Goal: Transaction & Acquisition: Purchase product/service

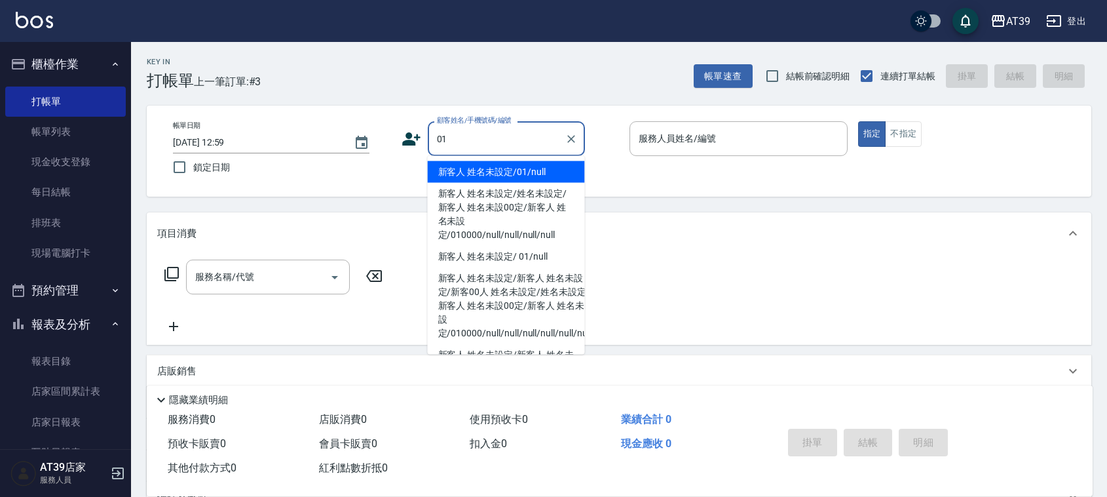
type input "新客人 姓名未設定/01/null"
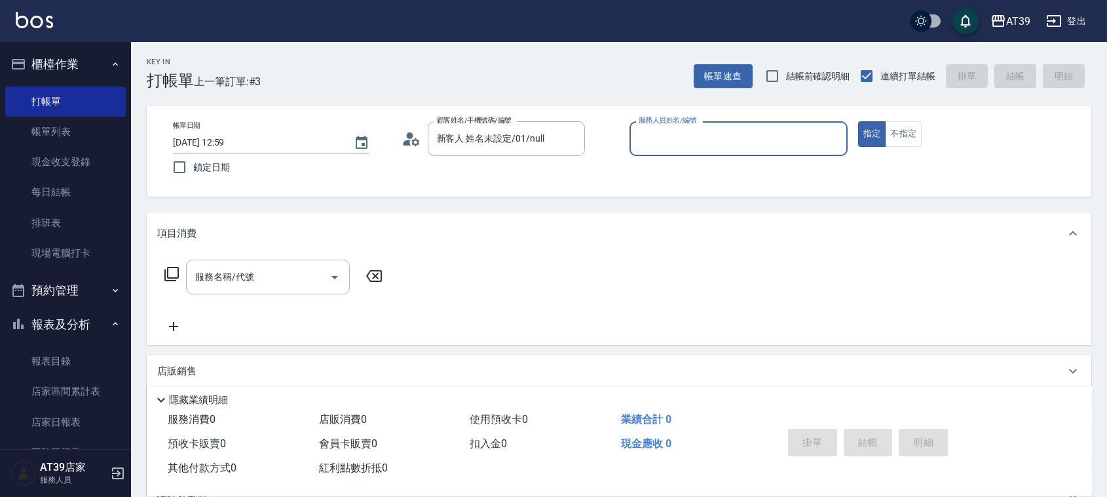
click at [858, 121] on button "指定" at bounding box center [872, 134] width 28 height 26
type button "true"
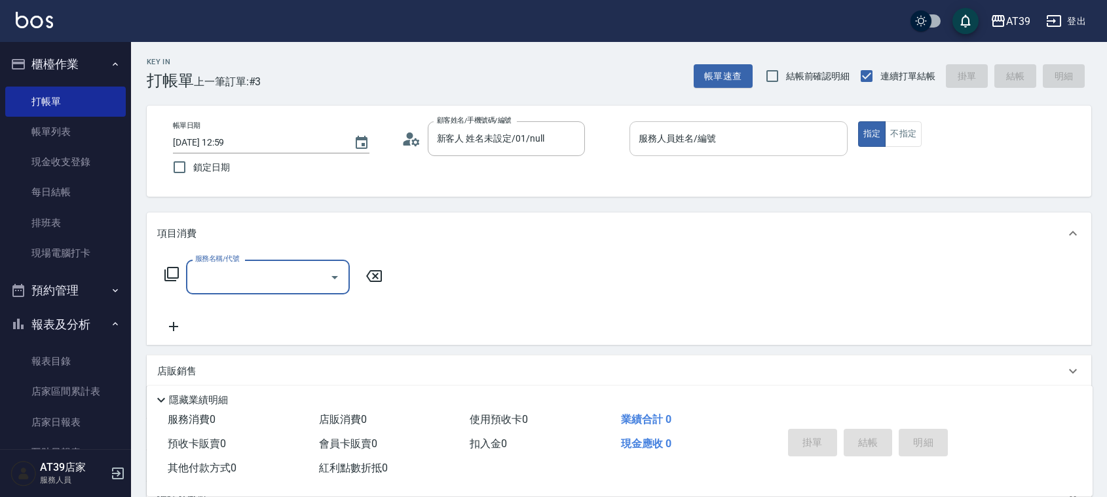
click at [761, 136] on input "服務人員姓名/編號" at bounding box center [738, 138] width 206 height 23
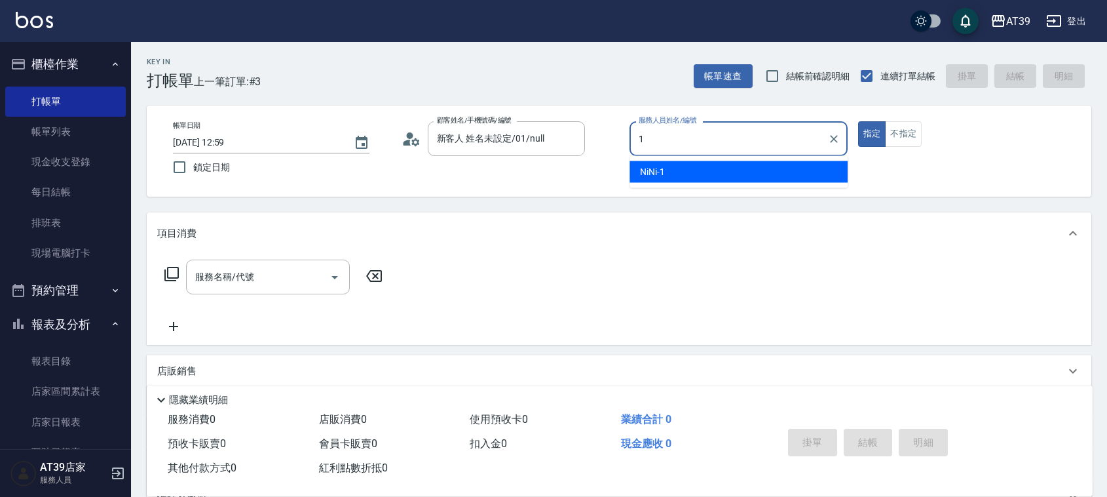
type input "NiNi-1"
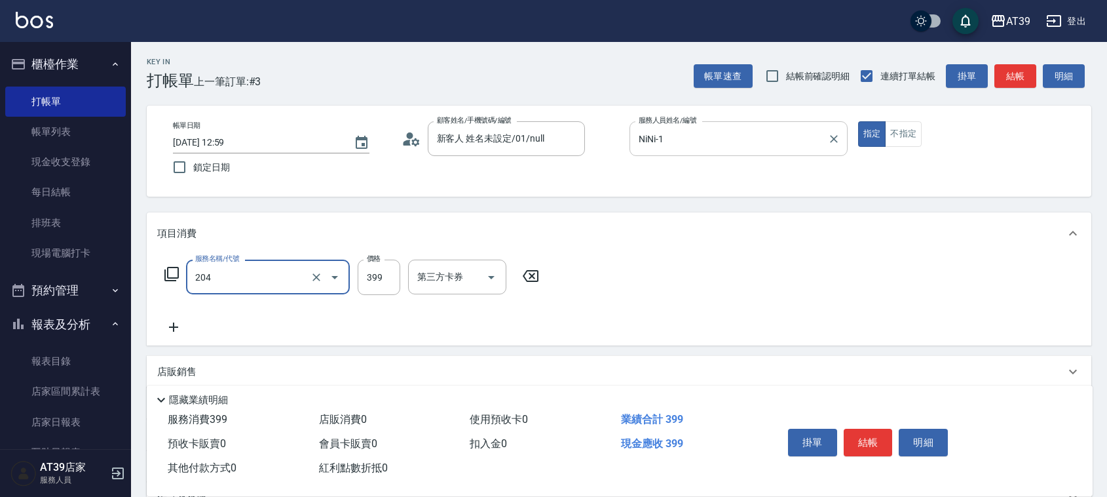
type input "A級洗+剪(204)"
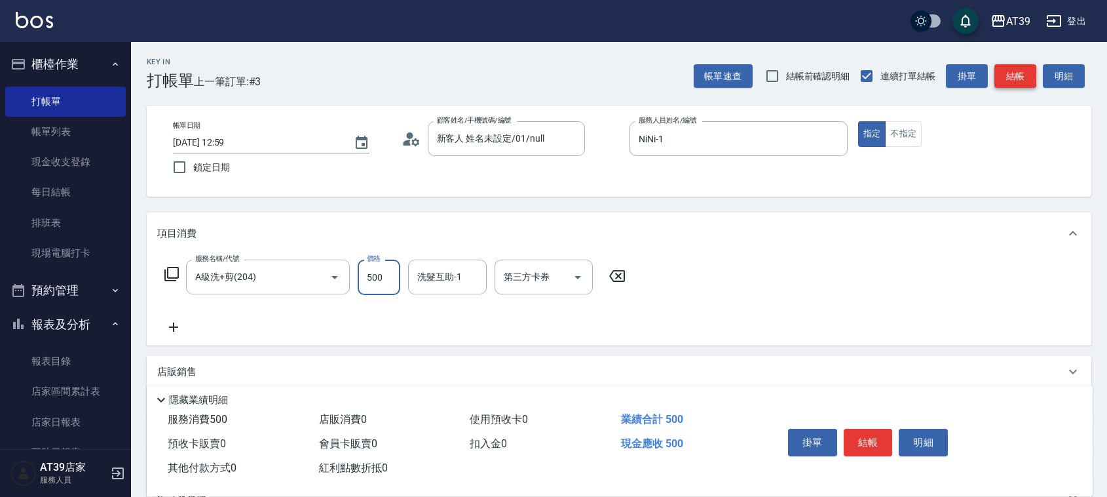
type input "500"
click at [1019, 86] on button "結帳" at bounding box center [1016, 76] width 42 height 24
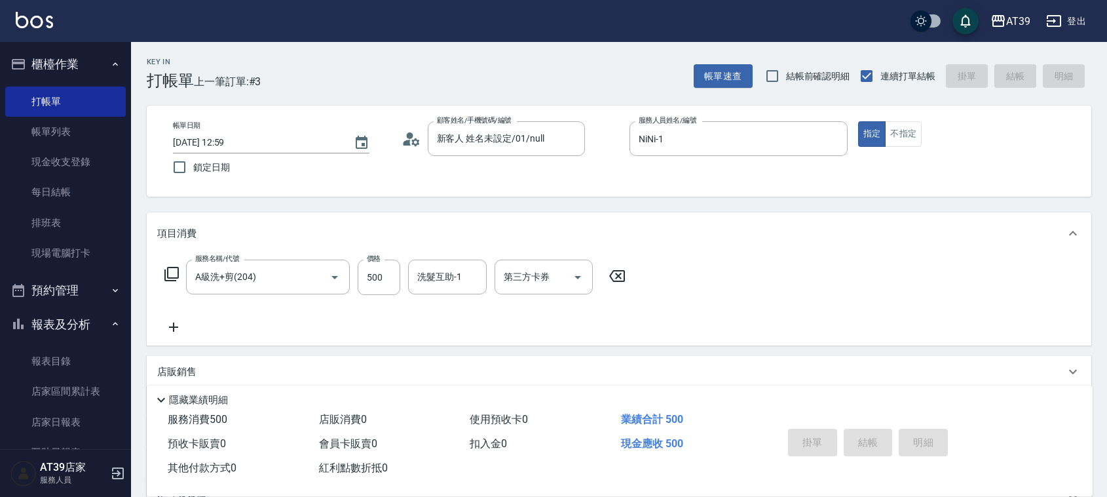
type input "[DATE] 15:58"
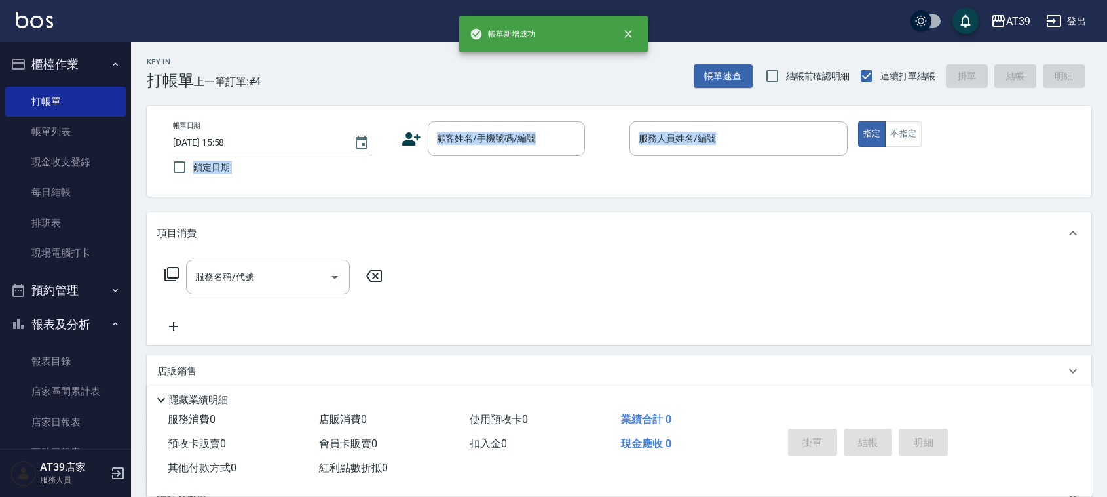
drag, startPoint x: 132, startPoint y: 162, endPoint x: 168, endPoint y: 250, distance: 95.1
click at [167, 246] on div "Key In 打帳單 上一筆訂單:#4 帳單速查 結帳前確認明細 連續打單結帳 掛單 結帳 明細 帳單日期 [DATE] 15:58 鎖定日期 顧客姓名/手機…" at bounding box center [619, 340] width 976 height 596
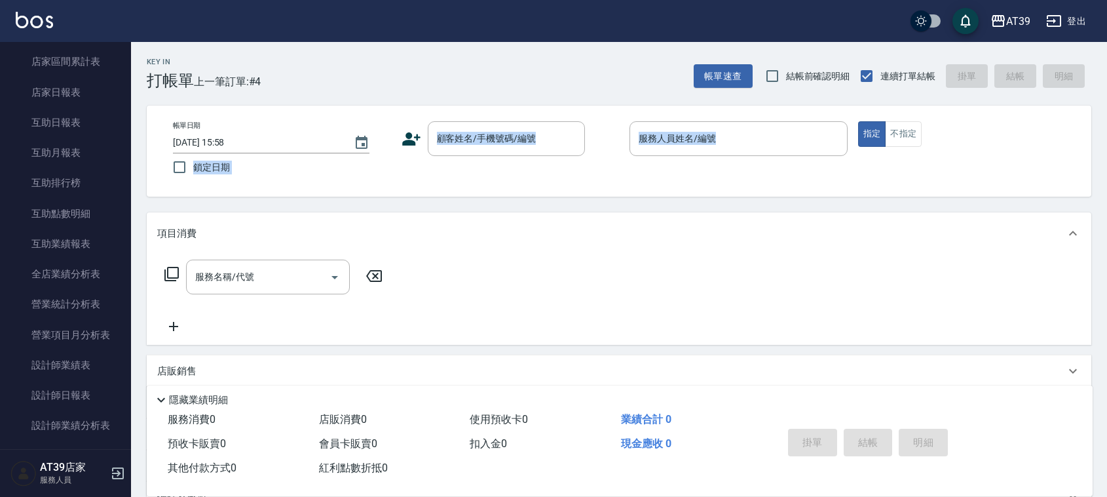
scroll to position [357, 0]
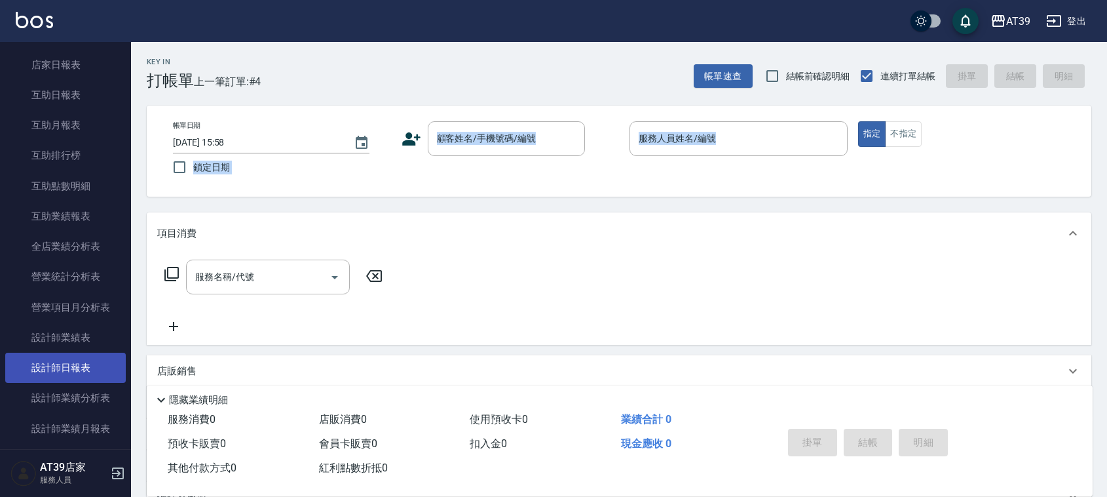
click at [93, 367] on link "設計師日報表" at bounding box center [65, 367] width 121 height 30
